Goal: Transaction & Acquisition: Purchase product/service

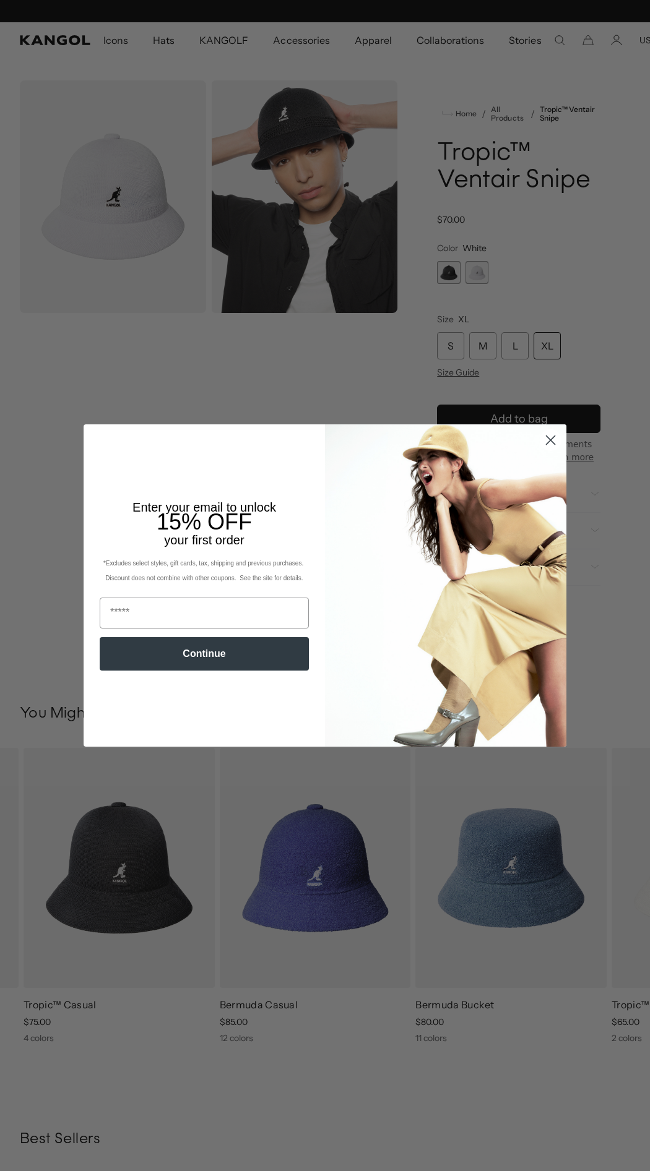
scroll to position [0, 255]
